Goal: Task Accomplishment & Management: Use online tool/utility

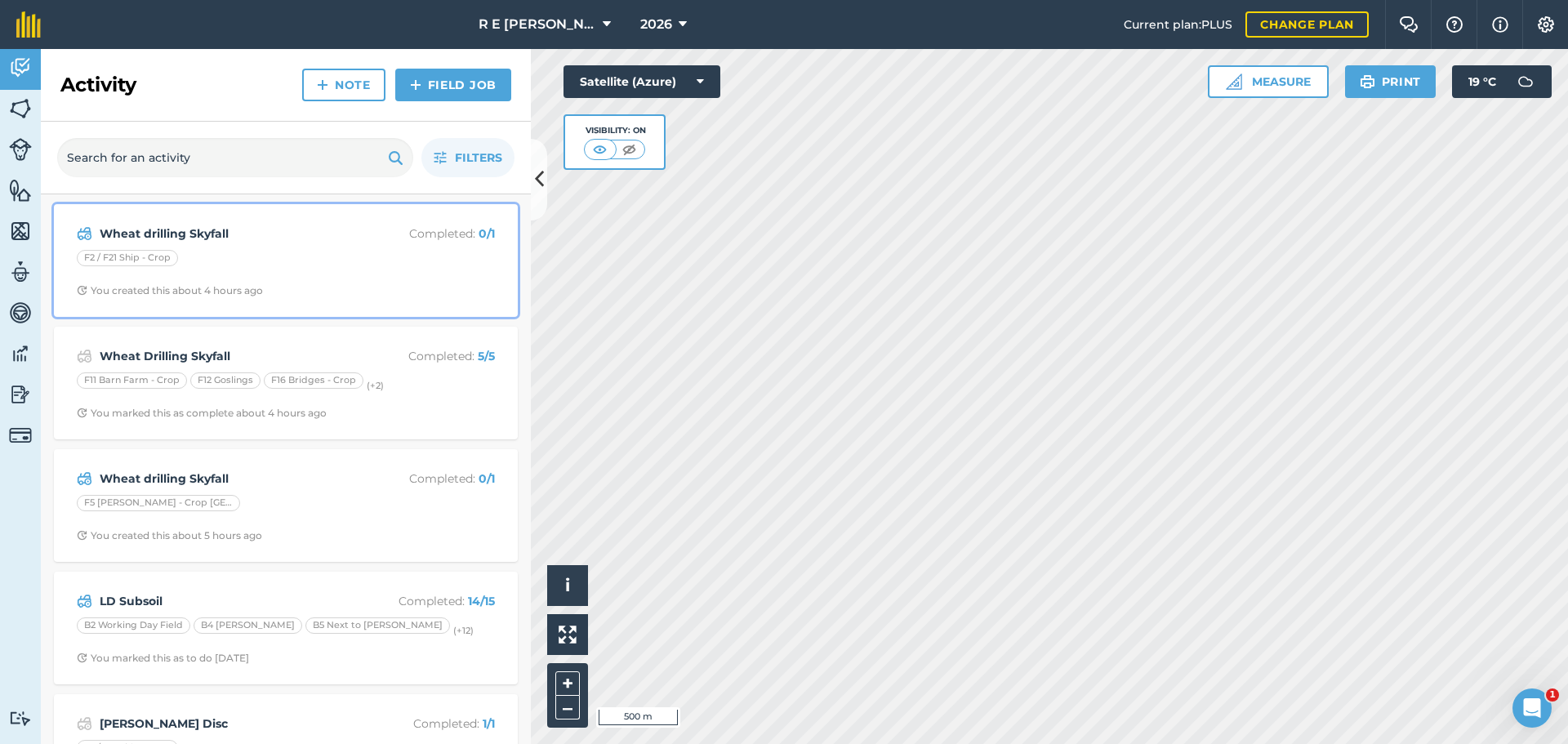
click at [262, 268] on div "F2 / F21 Ship - Crop" at bounding box center [286, 261] width 419 height 22
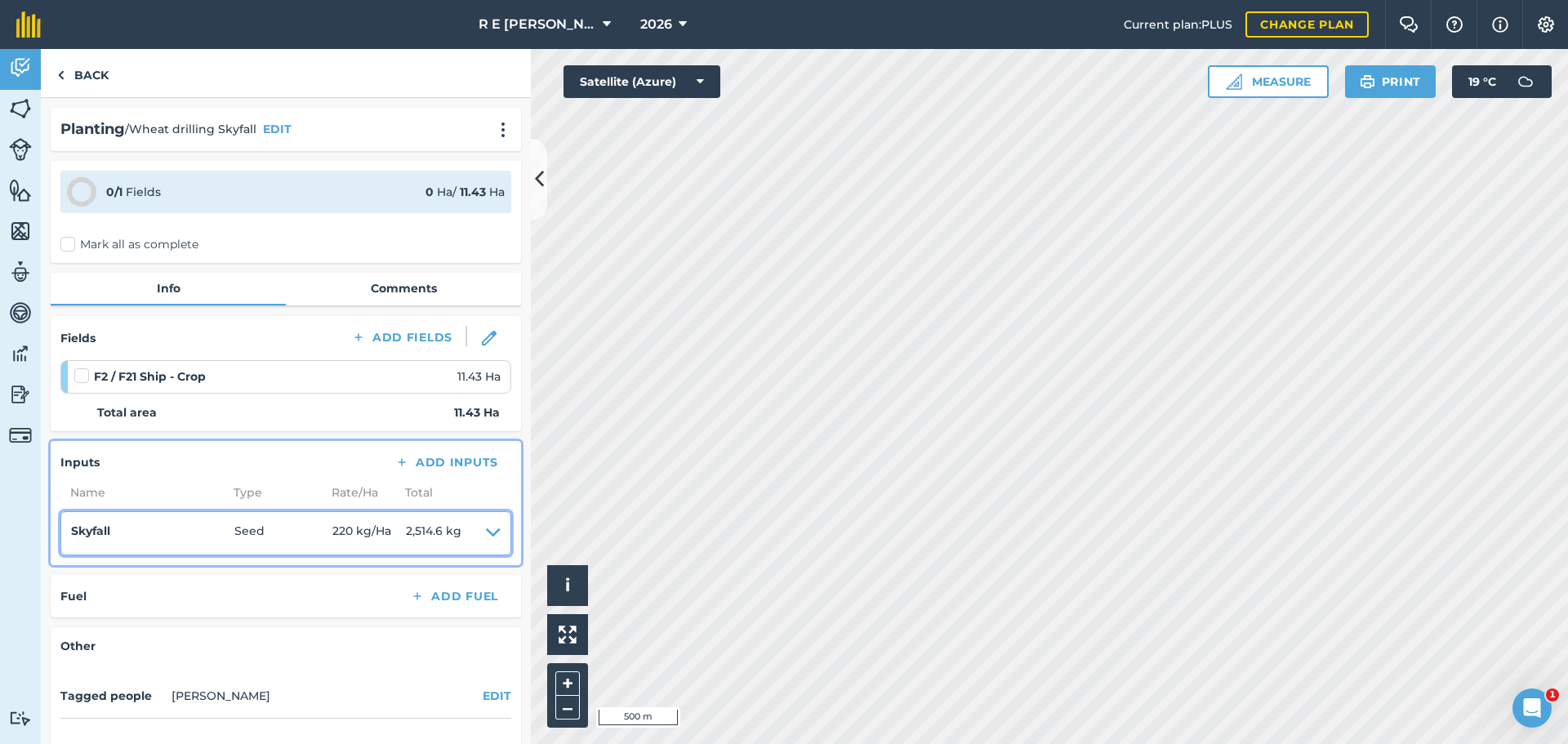
click at [486, 530] on icon at bounding box center [493, 533] width 14 height 23
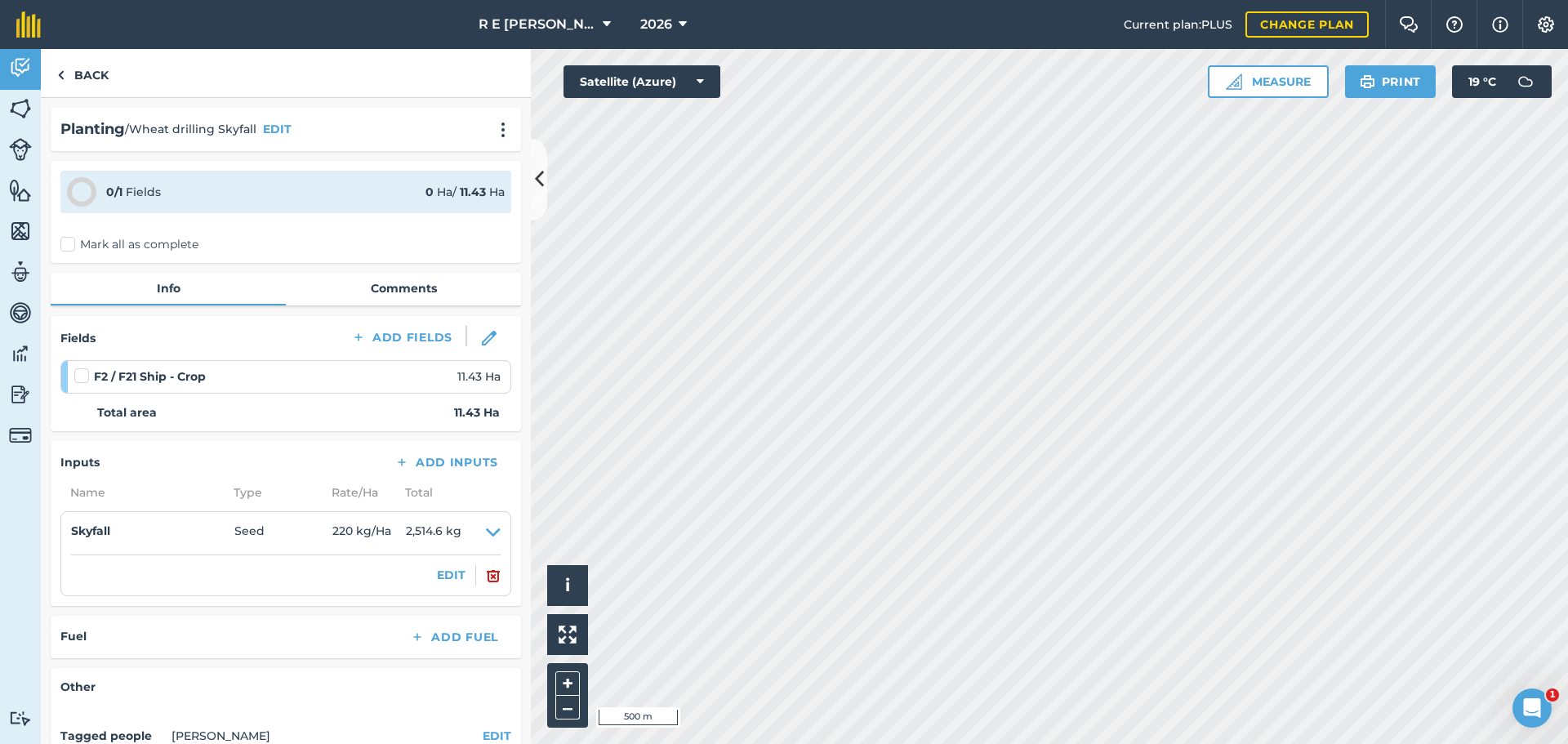
click at [454, 573] on div "EDIT" at bounding box center [285, 575] width 429 height 20
click at [446, 574] on button "EDIT" at bounding box center [451, 575] width 29 height 18
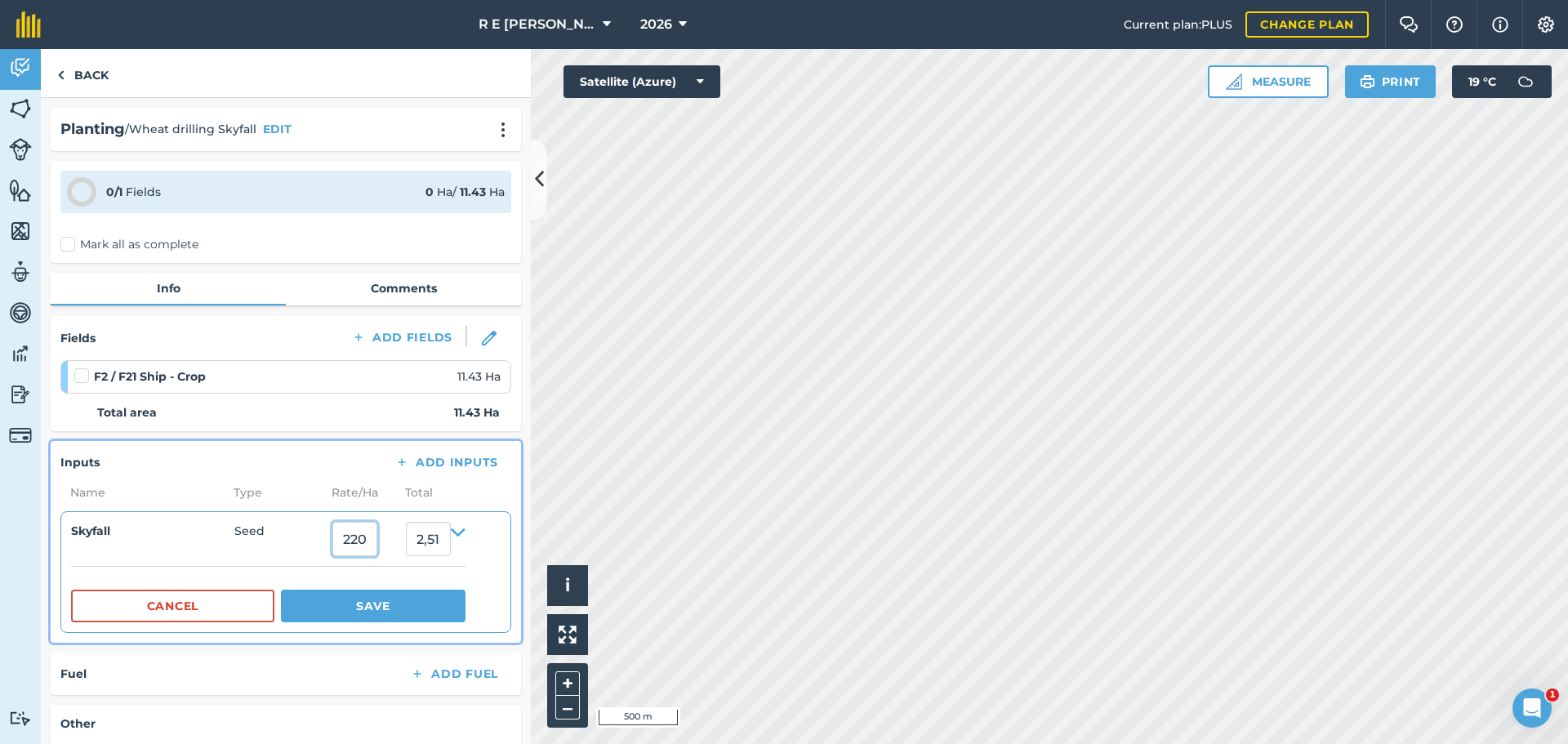
click at [364, 546] on input "220" at bounding box center [355, 539] width 45 height 34
type input "200"
type input "2,286"
click at [372, 605] on button "Save" at bounding box center [373, 606] width 185 height 32
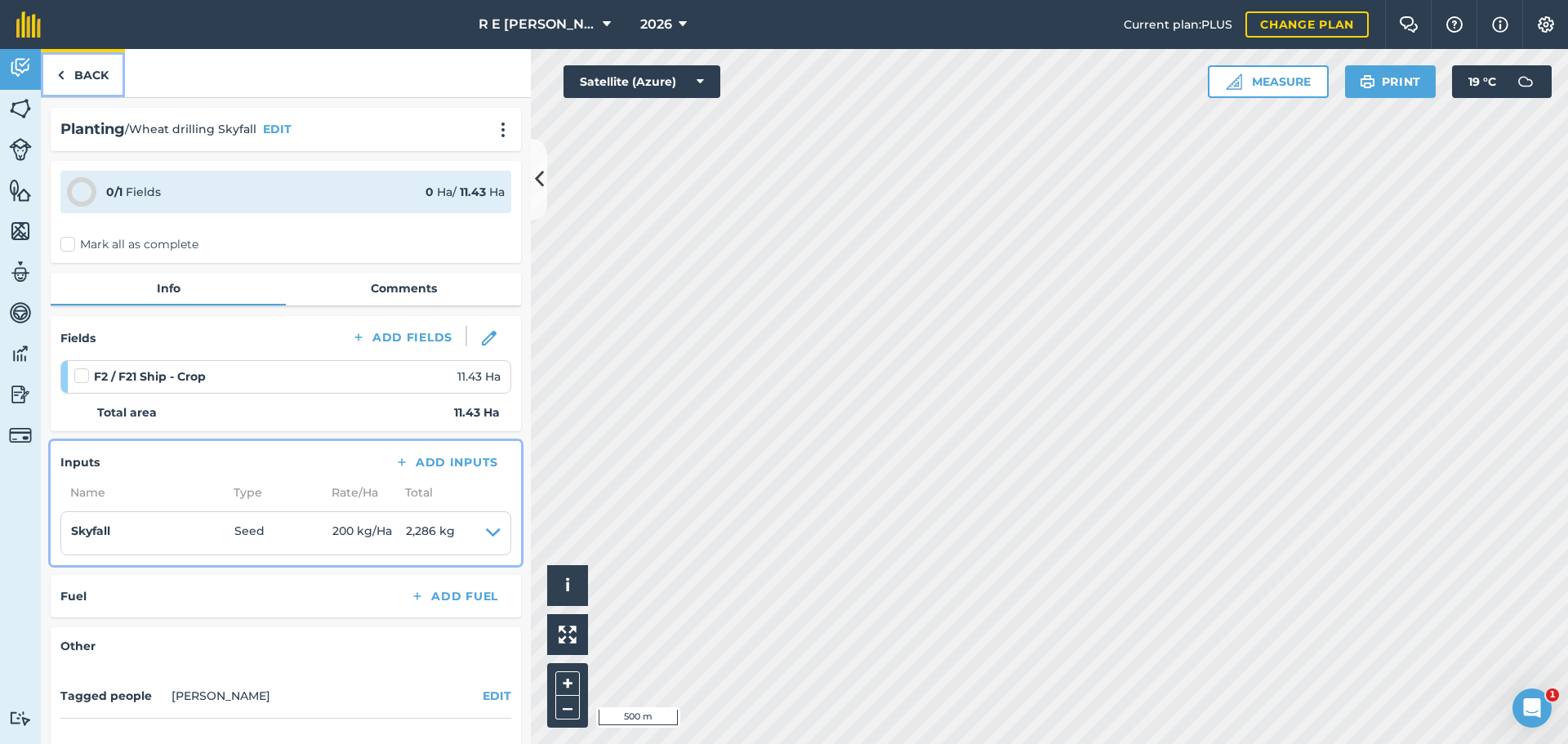
click at [63, 66] on img at bounding box center [61, 75] width 7 height 20
